Goal: Transaction & Acquisition: Purchase product/service

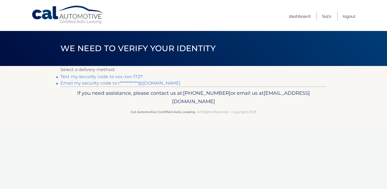
click at [122, 76] on link "Text my security code to xxx-xxx-1727" at bounding box center [102, 76] width 82 height 5
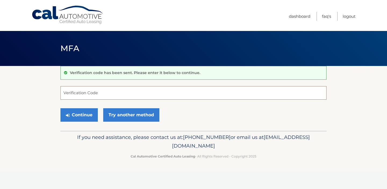
click at [103, 96] on input "Verification Code" at bounding box center [194, 92] width 266 height 13
type input "239011"
click at [81, 111] on button "Continue" at bounding box center [79, 114] width 37 height 13
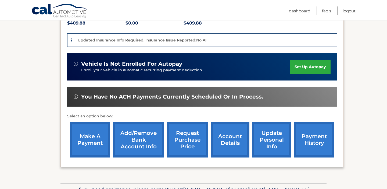
scroll to position [124, 0]
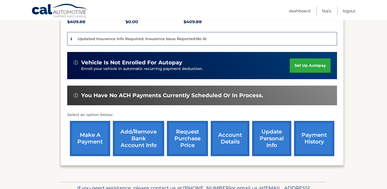
click at [93, 133] on link "make a payment" at bounding box center [90, 138] width 40 height 35
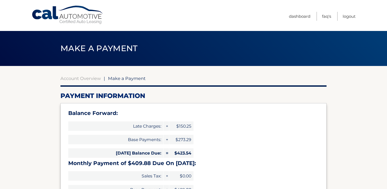
select select "NTJlNTgwMWItOTg1Yy00YWZhLTk1MmEtZTRjZjAzNmQzNTZh"
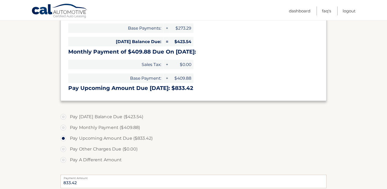
scroll to position [115, 0]
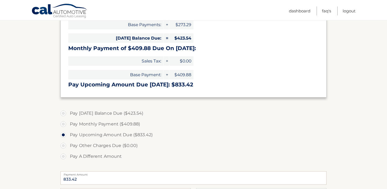
click at [65, 114] on label "Pay Today's Balance Due ($423.54)" at bounding box center [194, 113] width 266 height 11
click at [65, 114] on input "Pay Today's Balance Due ($423.54)" at bounding box center [65, 112] width 5 height 9
radio input "true"
type input "423.54"
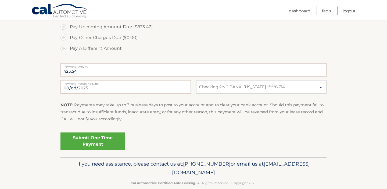
scroll to position [223, 0]
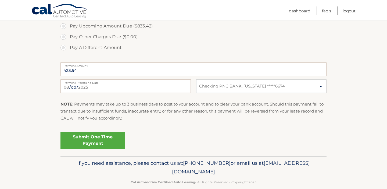
click at [88, 138] on link "Submit One Time Payment" at bounding box center [93, 140] width 65 height 17
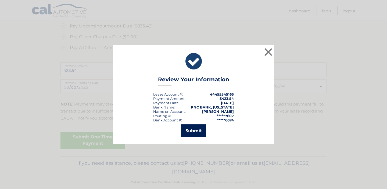
click at [193, 131] on button "Submit" at bounding box center [193, 130] width 25 height 13
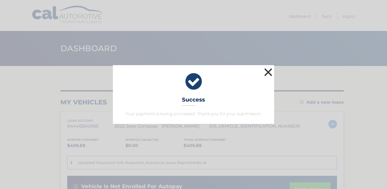
click at [268, 74] on button "×" at bounding box center [268, 72] width 11 height 11
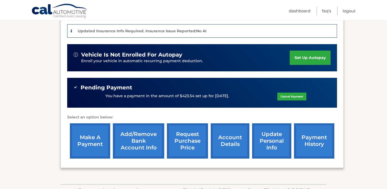
scroll to position [141, 0]
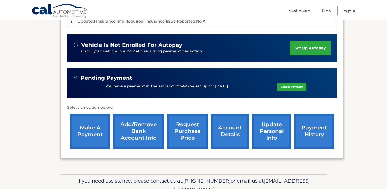
click at [349, 12] on link "Logout" at bounding box center [349, 10] width 13 height 9
